Goal: Find specific page/section: Find specific page/section

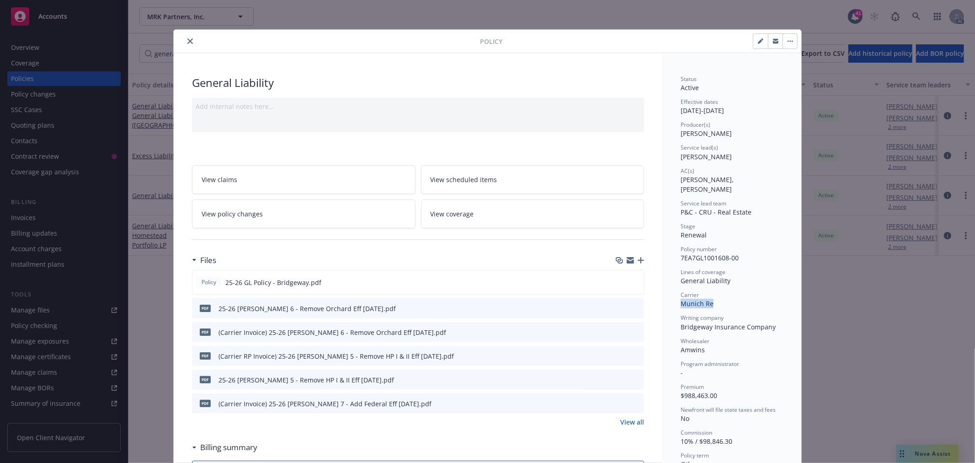
click at [187, 41] on icon "close" at bounding box center [189, 40] width 5 height 5
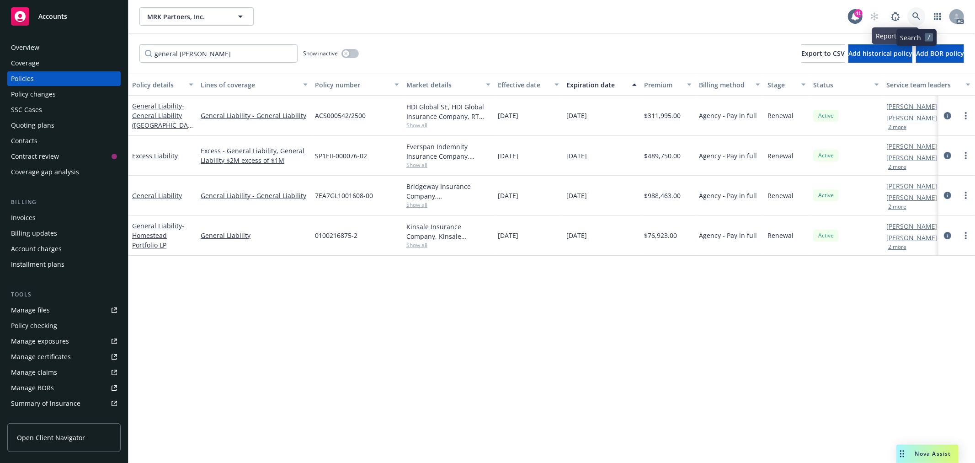
click at [920, 19] on icon at bounding box center [916, 16] width 8 height 8
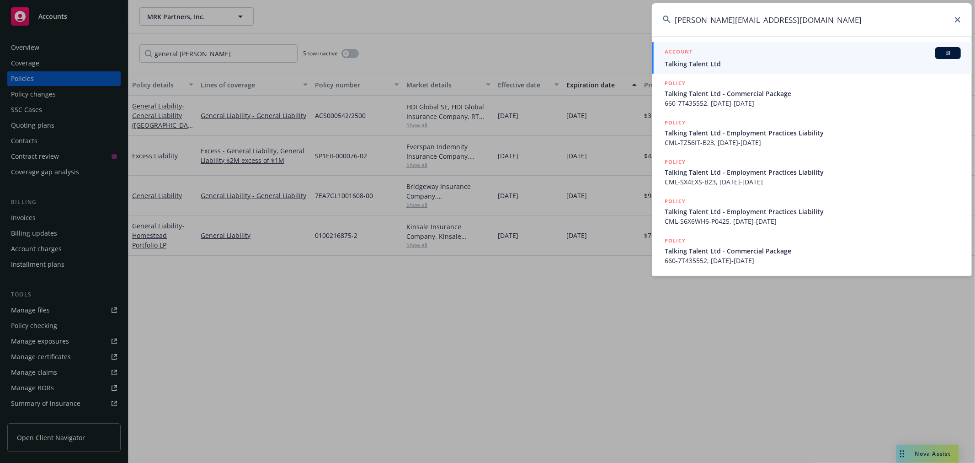
type input "[PERSON_NAME][EMAIL_ADDRESS][DOMAIN_NAME]"
click at [776, 57] on div "ACCOUNT BI" at bounding box center [813, 53] width 296 height 12
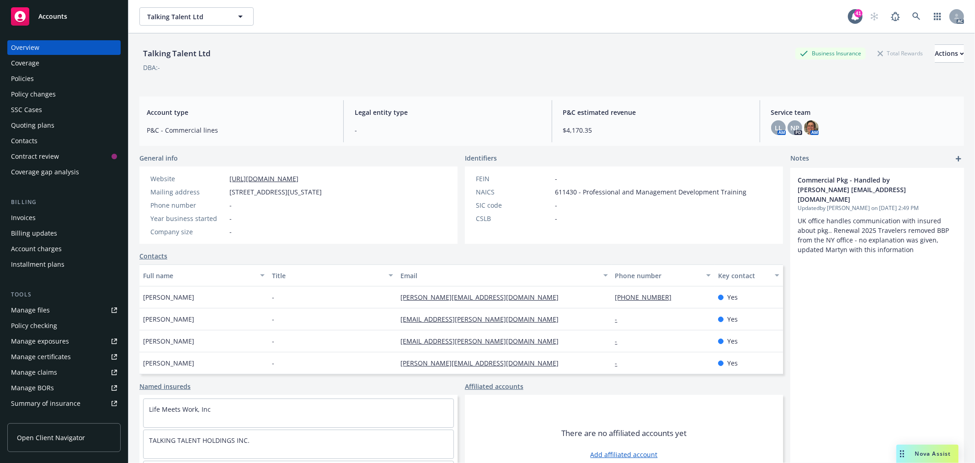
click at [43, 79] on div "Policies" at bounding box center [64, 78] width 106 height 15
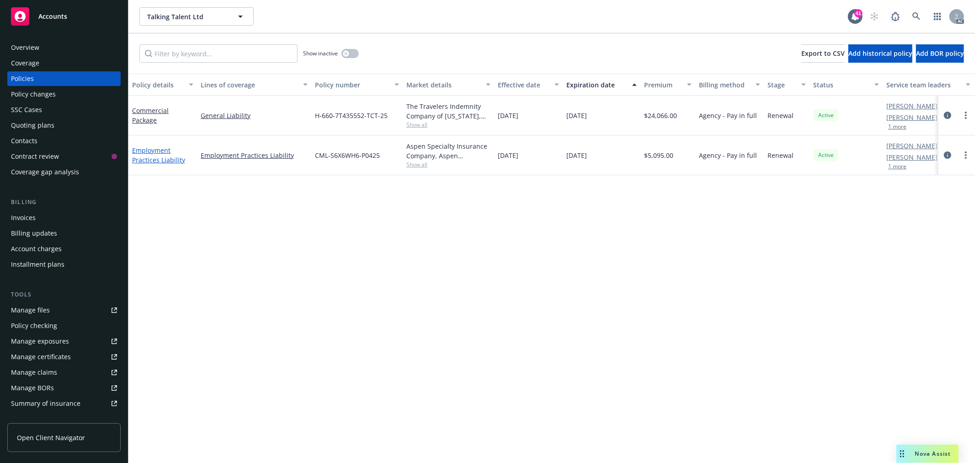
click at [172, 160] on link "Employment Practices Liability" at bounding box center [158, 155] width 53 height 18
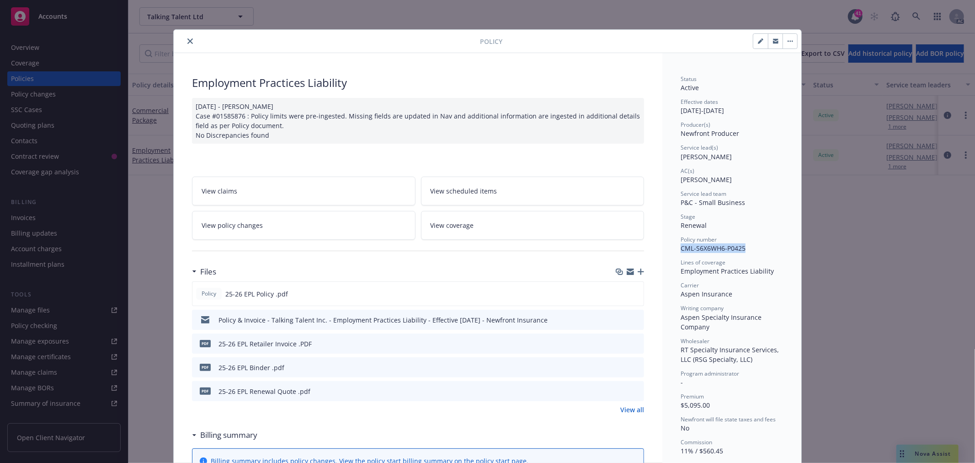
drag, startPoint x: 748, startPoint y: 245, endPoint x: 677, endPoint y: 248, distance: 71.3
click at [681, 248] on div "Policy number CML-S6X6WH6-P0425" at bounding box center [732, 243] width 102 height 17
copy span "CML-S6X6WH6-P0425"
drag, startPoint x: 187, startPoint y: 43, endPoint x: 224, endPoint y: 34, distance: 37.7
click at [187, 43] on icon "close" at bounding box center [189, 40] width 5 height 5
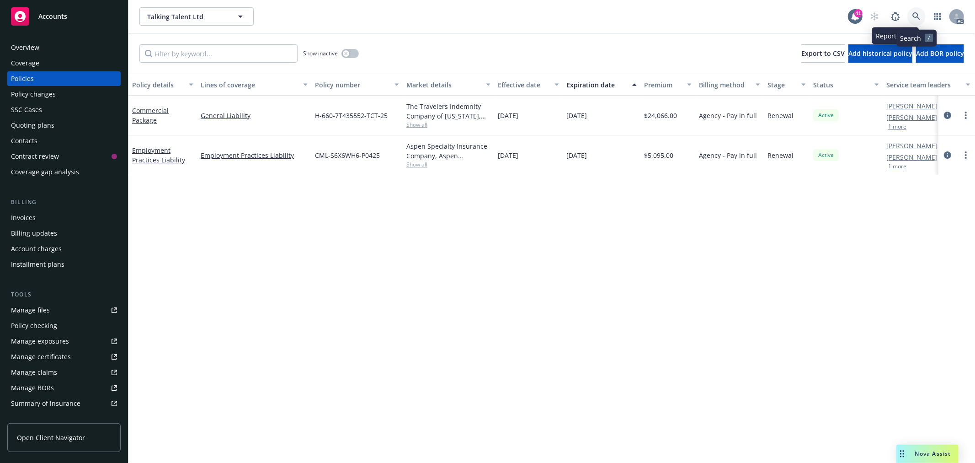
click at [911, 20] on link at bounding box center [916, 16] width 18 height 18
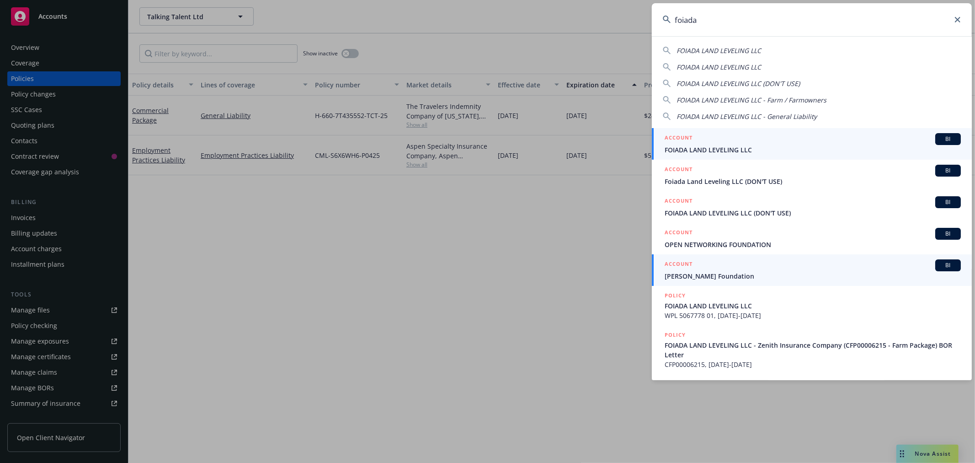
type input "foiada"
click at [798, 149] on span "FOIADA LAND LEVELING LLC" at bounding box center [813, 150] width 296 height 10
